Goal: Find specific page/section: Find specific page/section

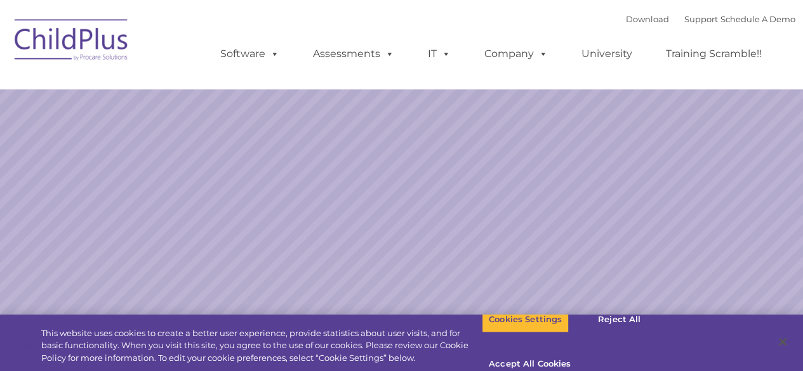
select select "MEDIUM"
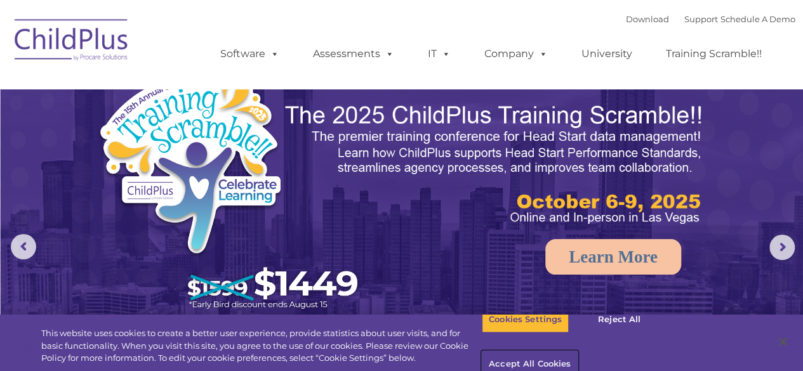
click at [578, 352] on button "Accept All Cookies" at bounding box center [530, 365] width 96 height 27
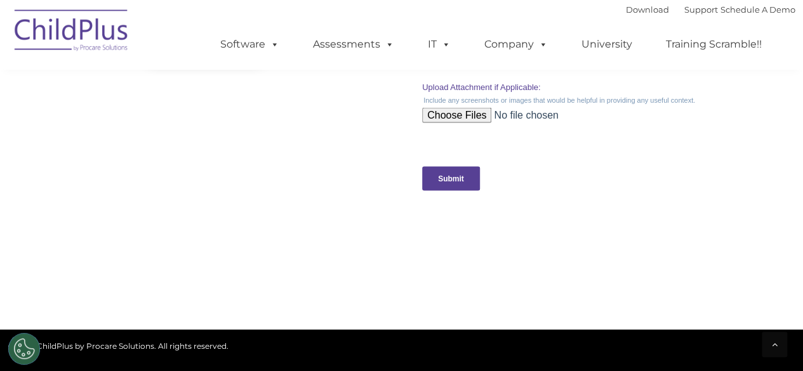
scroll to position [1299, 0]
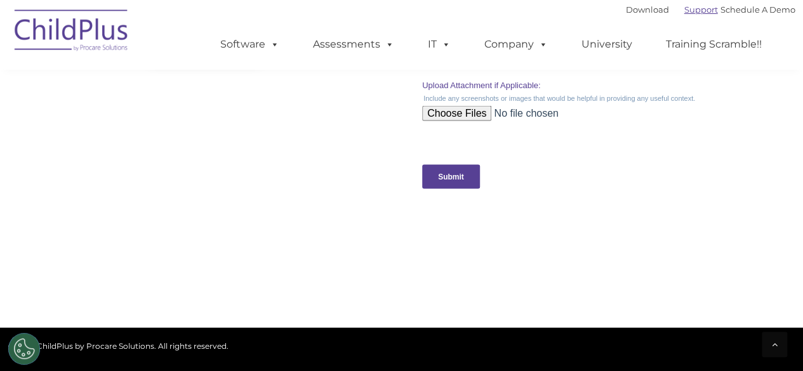
click at [690, 12] on link "Support" at bounding box center [701, 9] width 34 height 10
click at [67, 53] on img at bounding box center [71, 32] width 127 height 63
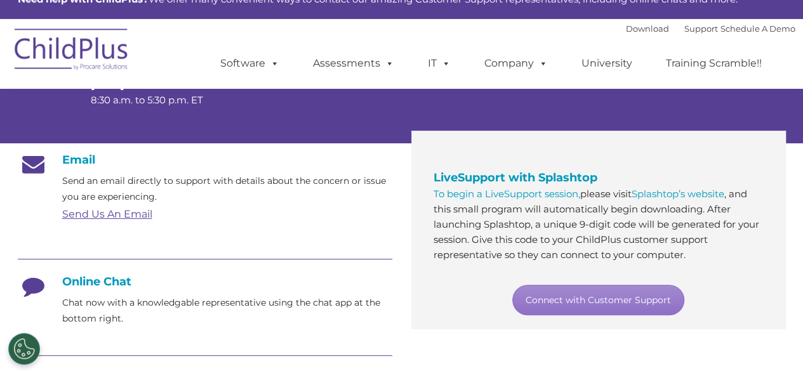
scroll to position [171, 0]
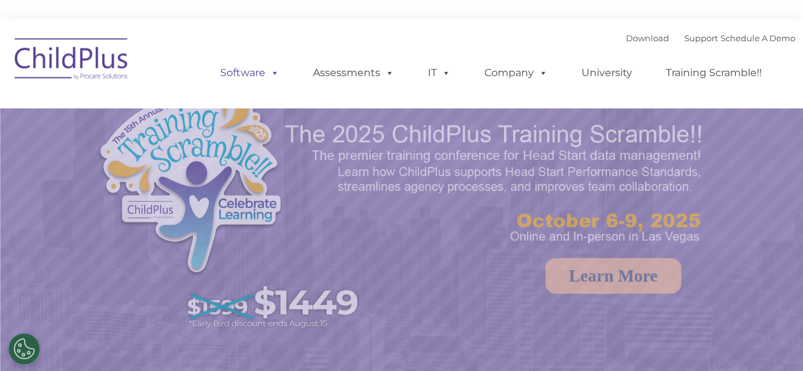
select select "MEDIUM"
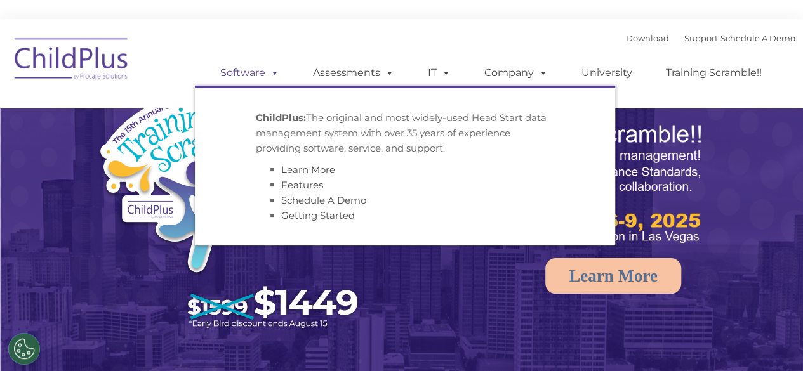
click at [268, 79] on span at bounding box center [272, 73] width 14 height 12
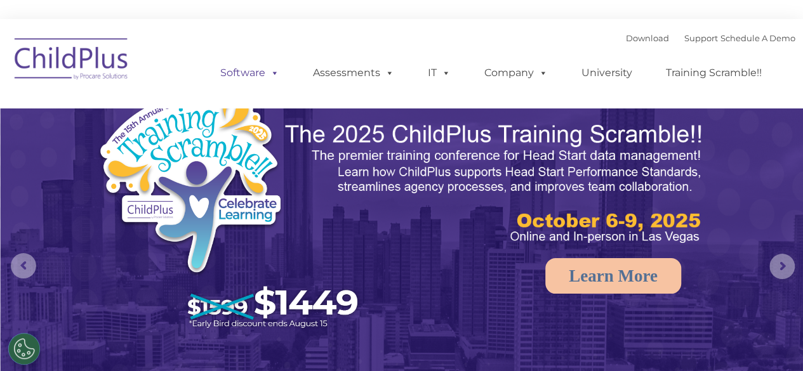
click at [268, 79] on span at bounding box center [272, 73] width 14 height 12
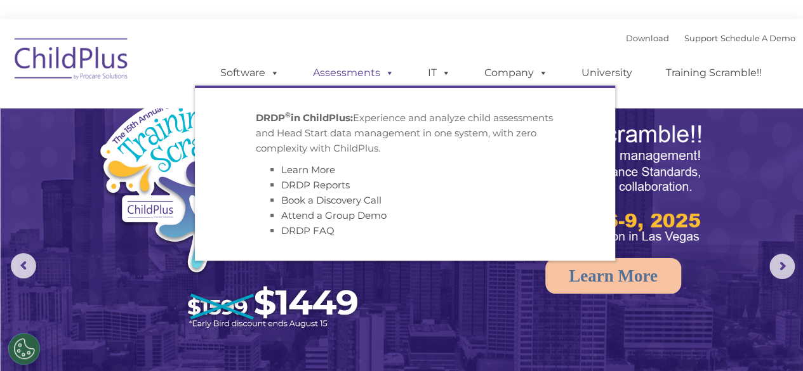
click at [383, 76] on span at bounding box center [387, 73] width 14 height 12
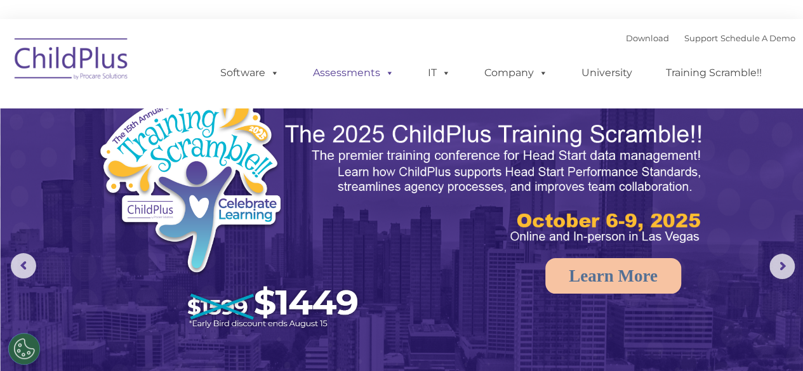
click at [383, 76] on span at bounding box center [387, 73] width 14 height 12
click at [435, 74] on link "IT" at bounding box center [439, 72] width 48 height 25
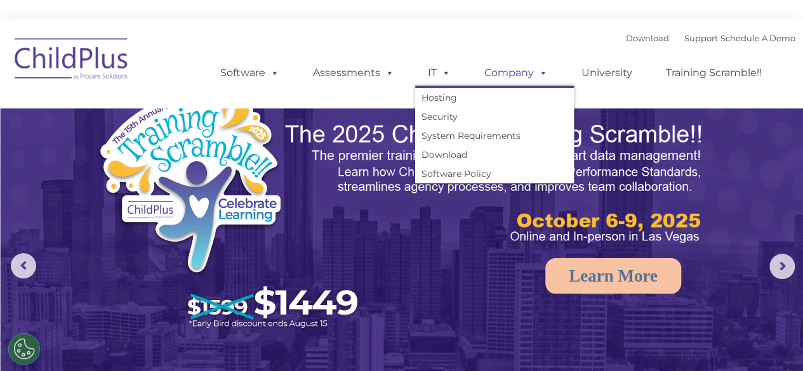
click at [545, 77] on span at bounding box center [541, 73] width 14 height 12
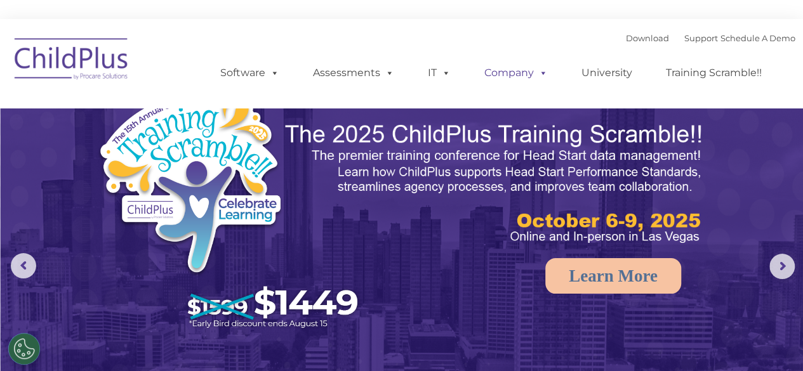
click at [543, 77] on span at bounding box center [541, 73] width 14 height 12
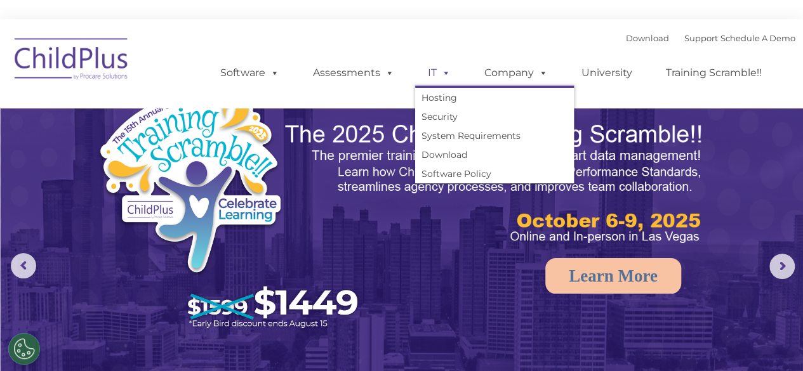
click at [454, 76] on link "IT" at bounding box center [439, 72] width 48 height 25
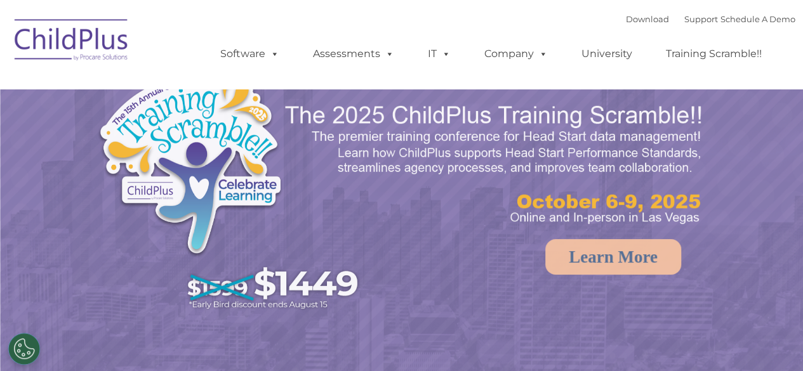
select select "MEDIUM"
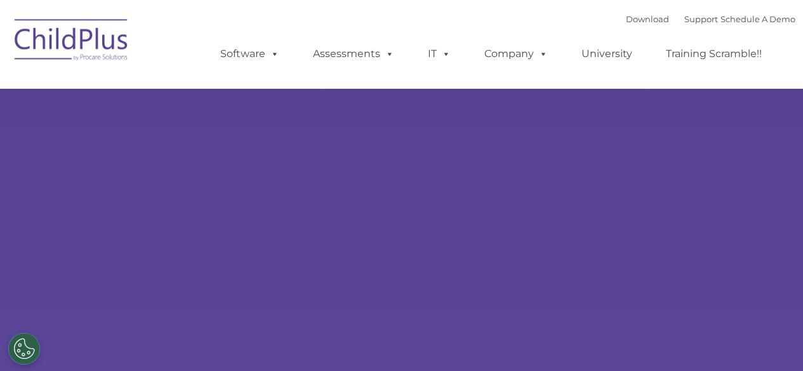
type input ""
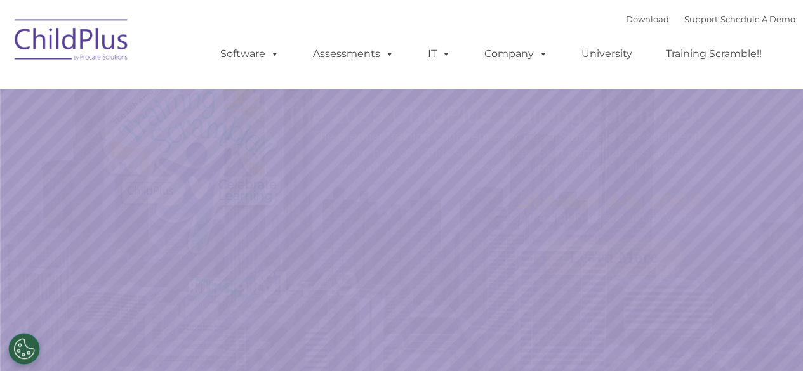
select select "MEDIUM"
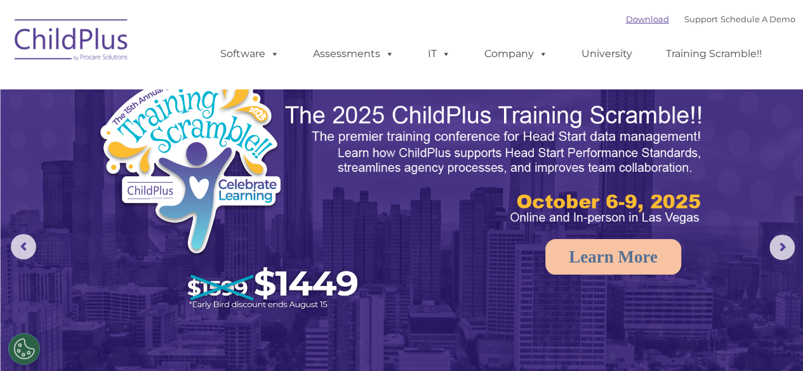
click at [639, 20] on link "Download" at bounding box center [647, 19] width 43 height 10
